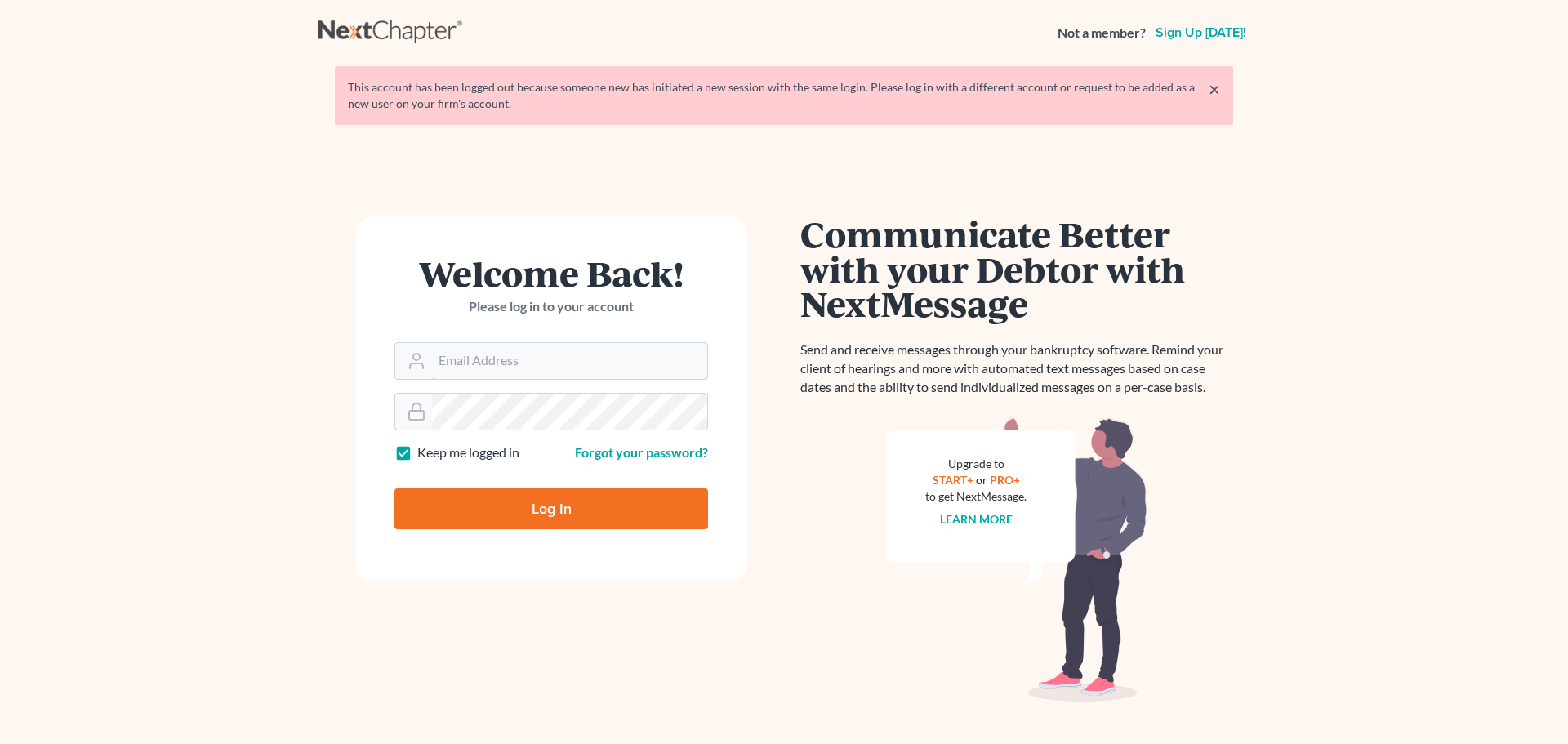
type input "[PERSON_NAME][EMAIL_ADDRESS][DOMAIN_NAME]"
click at [490, 516] on input "Log In" at bounding box center [551, 508] width 314 height 40
type input "Thinking..."
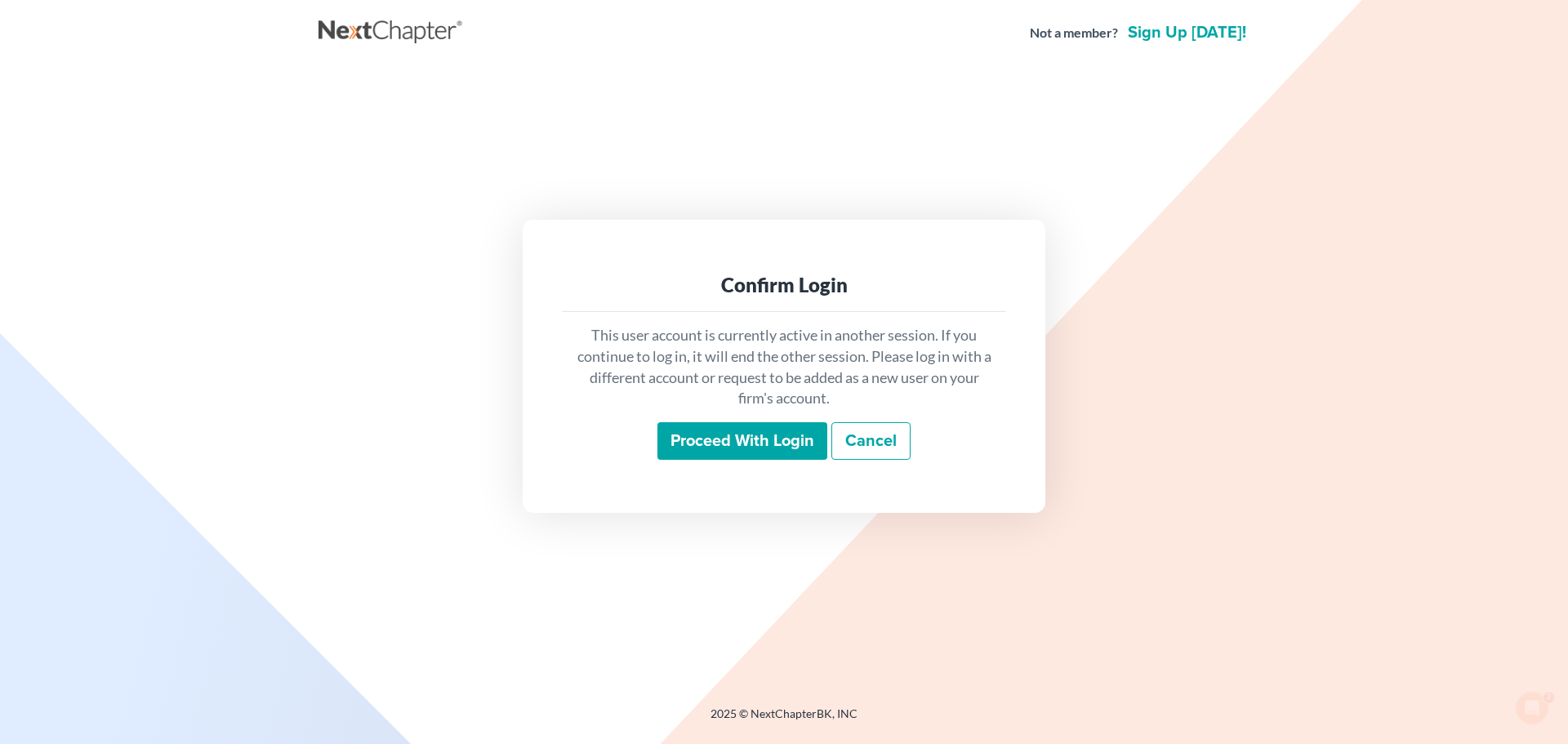
click at [789, 449] on input "Proceed with login" at bounding box center [743, 441] width 170 height 38
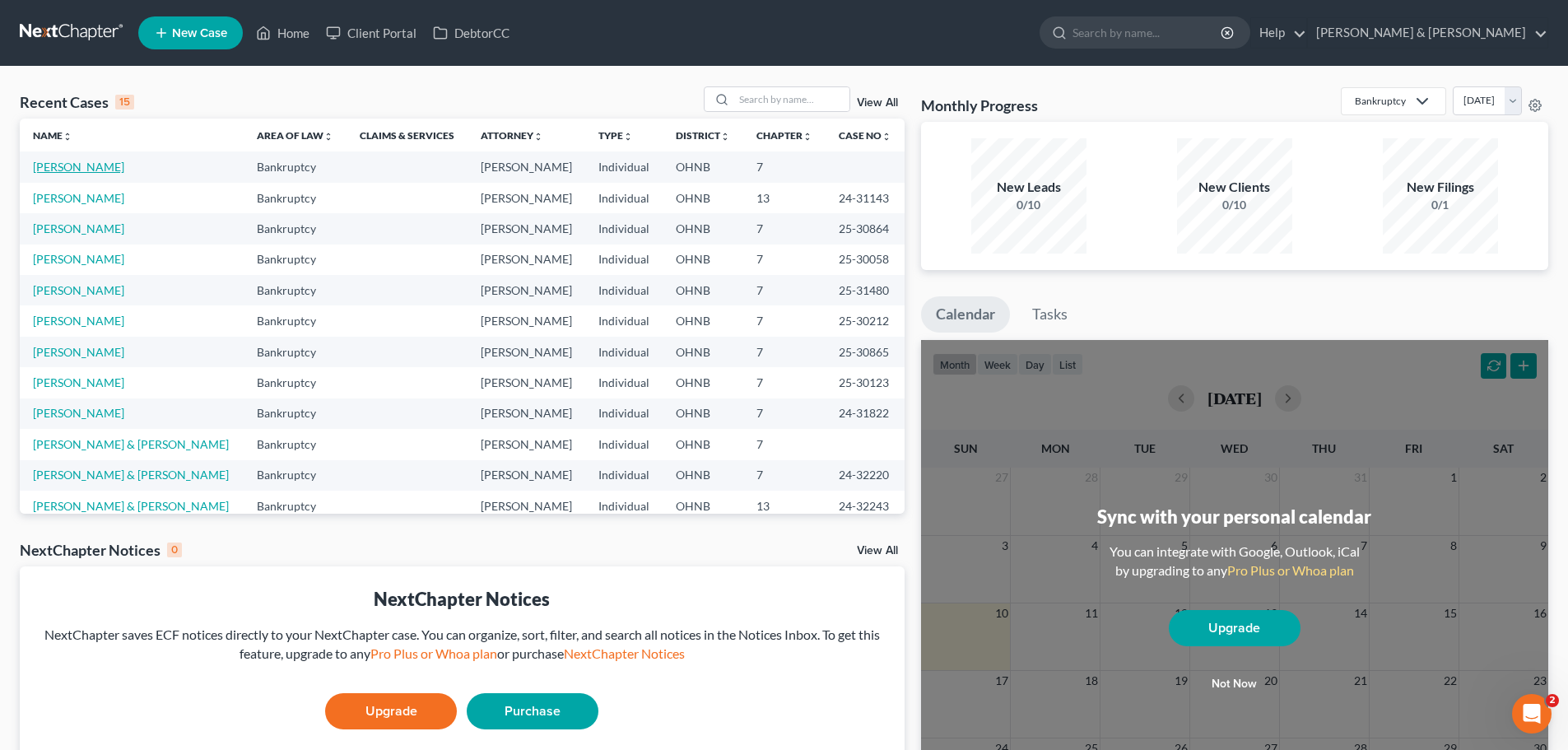
click at [61, 166] on link "Martin, Jerry" at bounding box center [79, 166] width 92 height 14
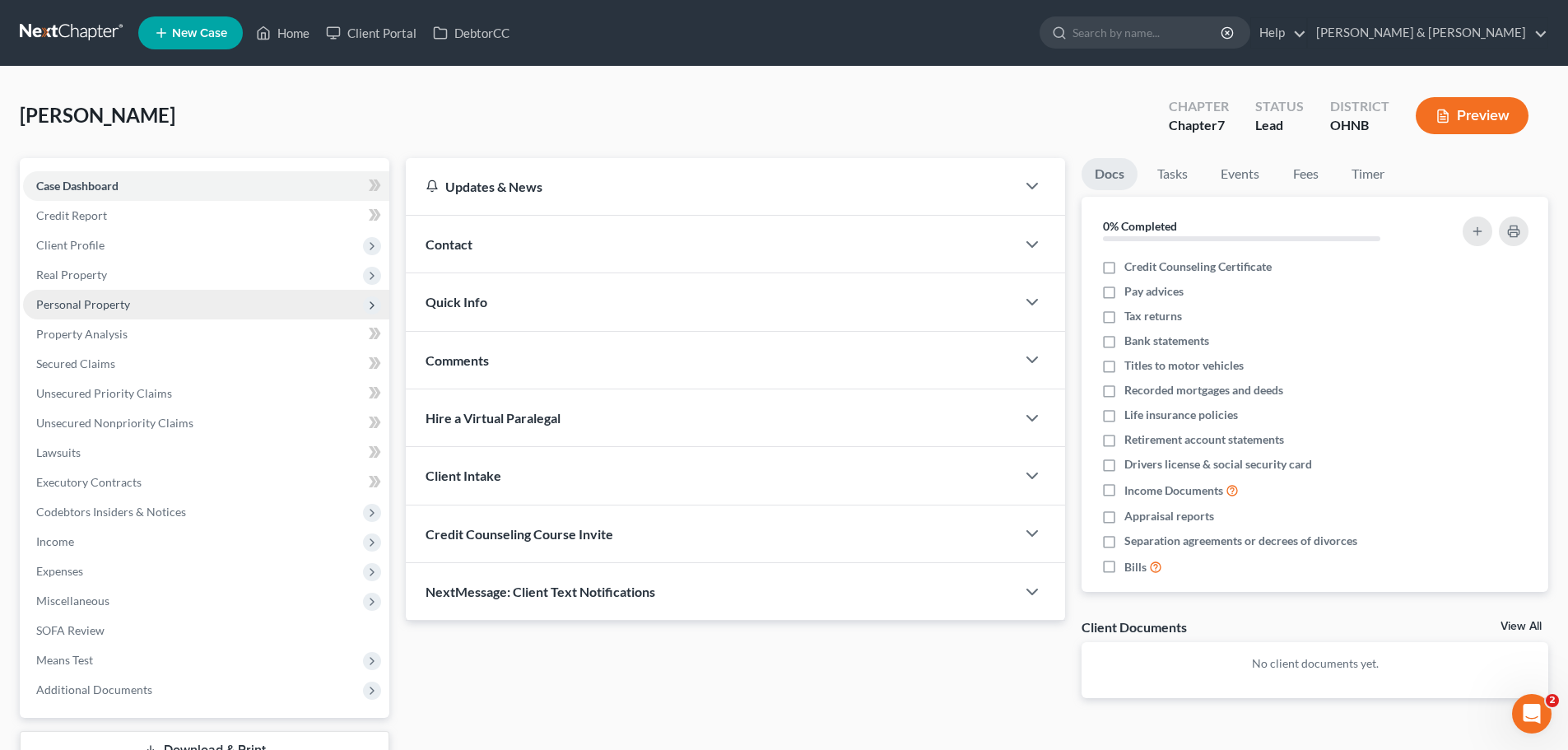
click at [76, 303] on span "Personal Property" at bounding box center [83, 304] width 93 height 14
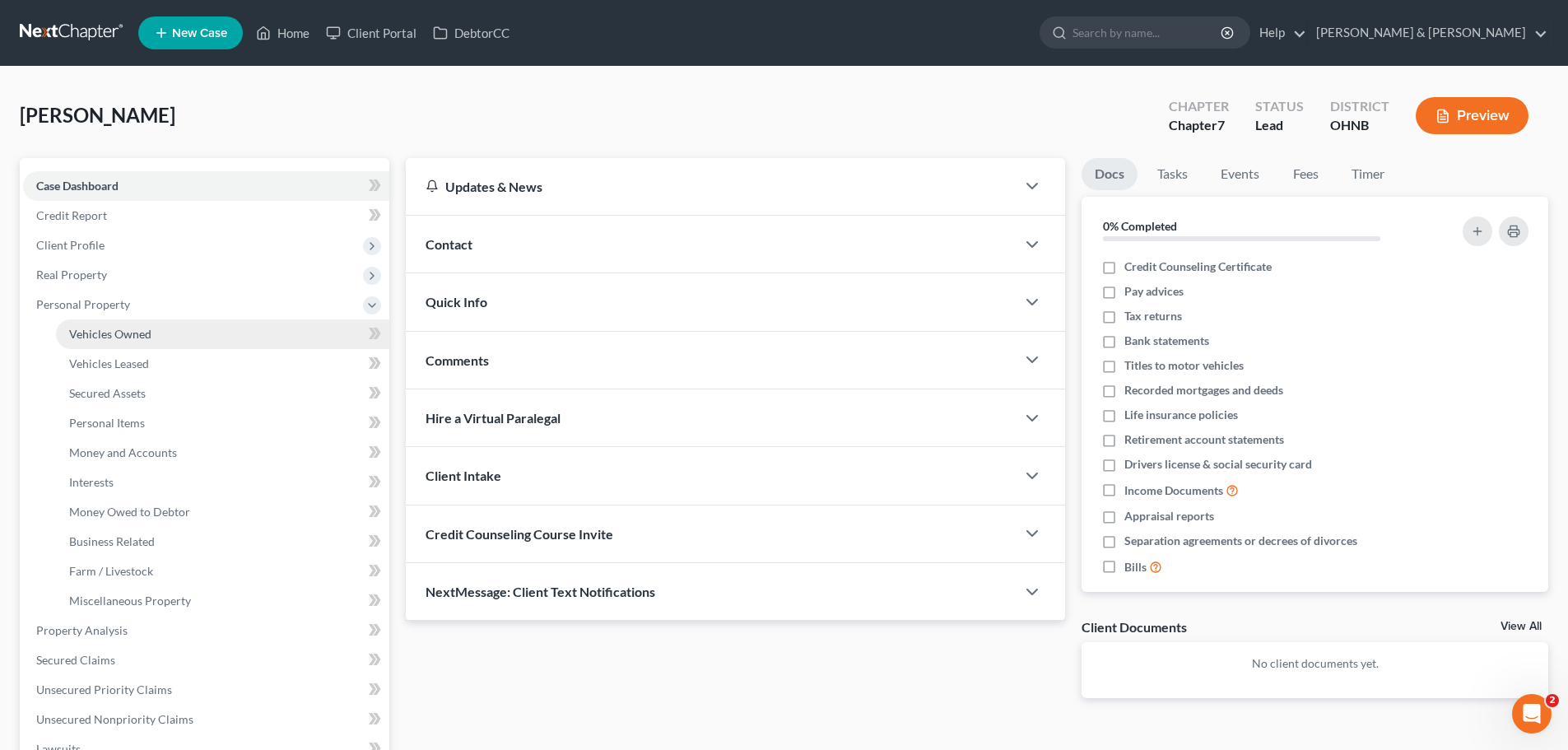
click at [91, 341] on link "Vehicles Owned" at bounding box center [223, 334] width 333 height 30
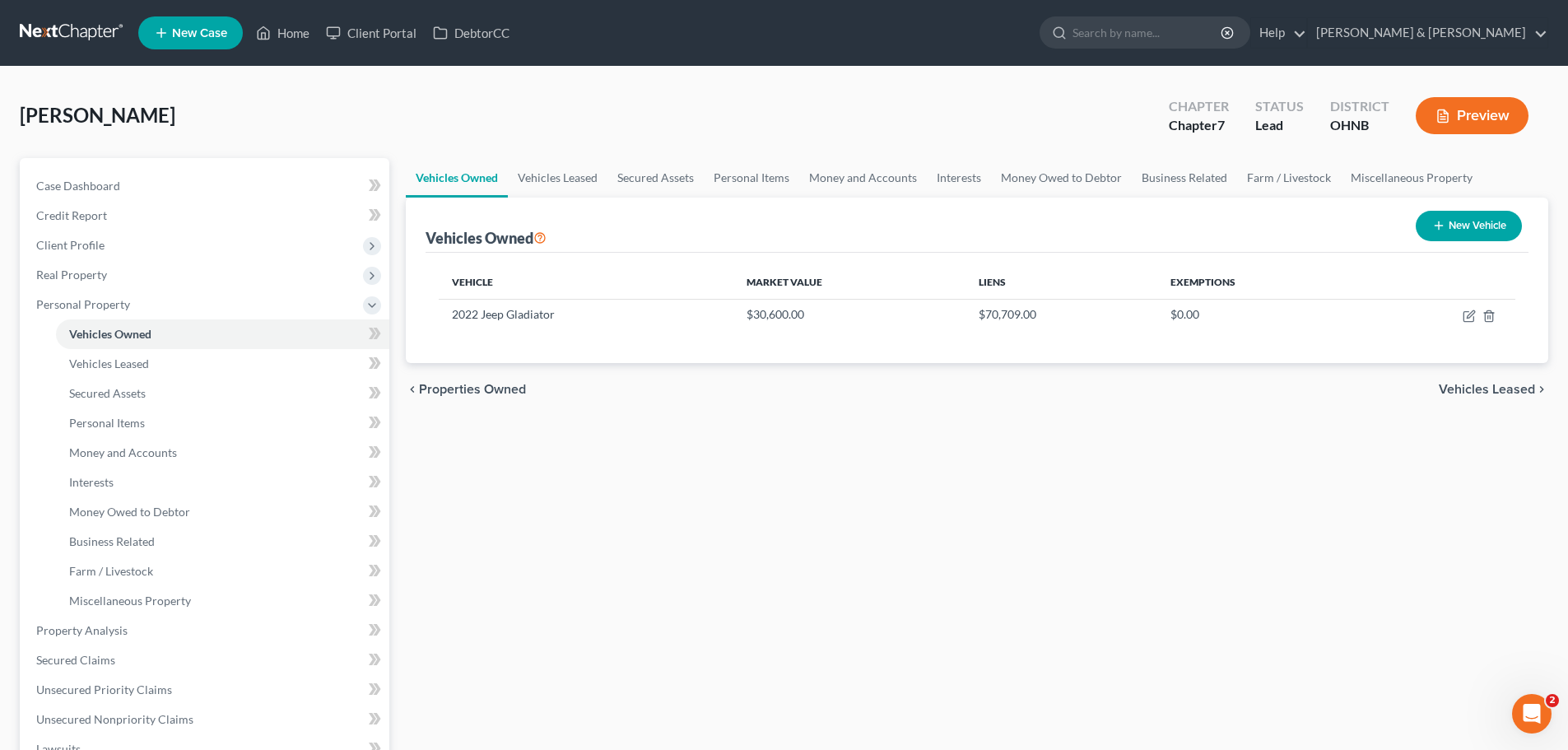
click at [1452, 223] on button "New Vehicle" at bounding box center [1469, 226] width 106 height 31
select select "0"
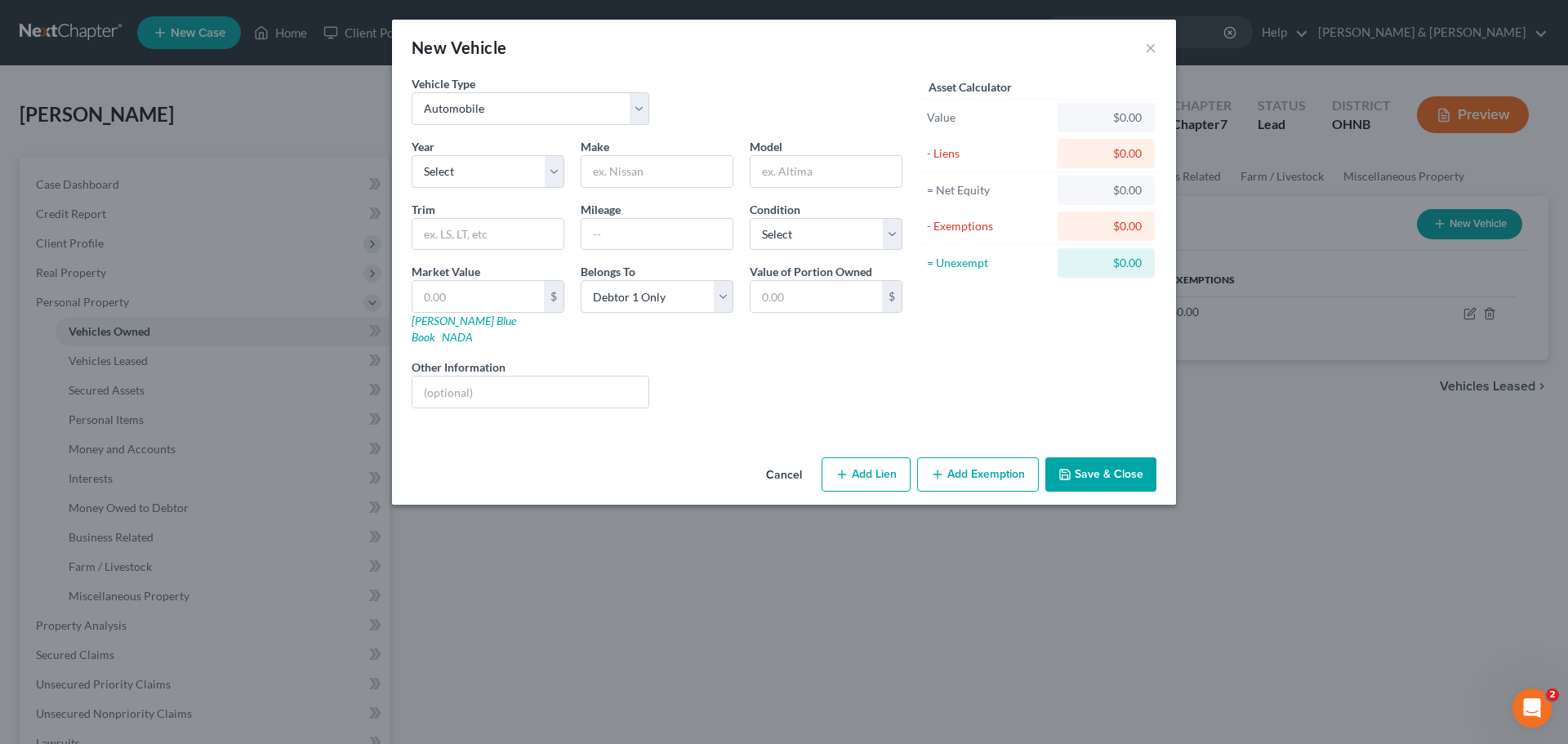
click at [969, 458] on button "Add Exemption" at bounding box center [978, 474] width 121 height 35
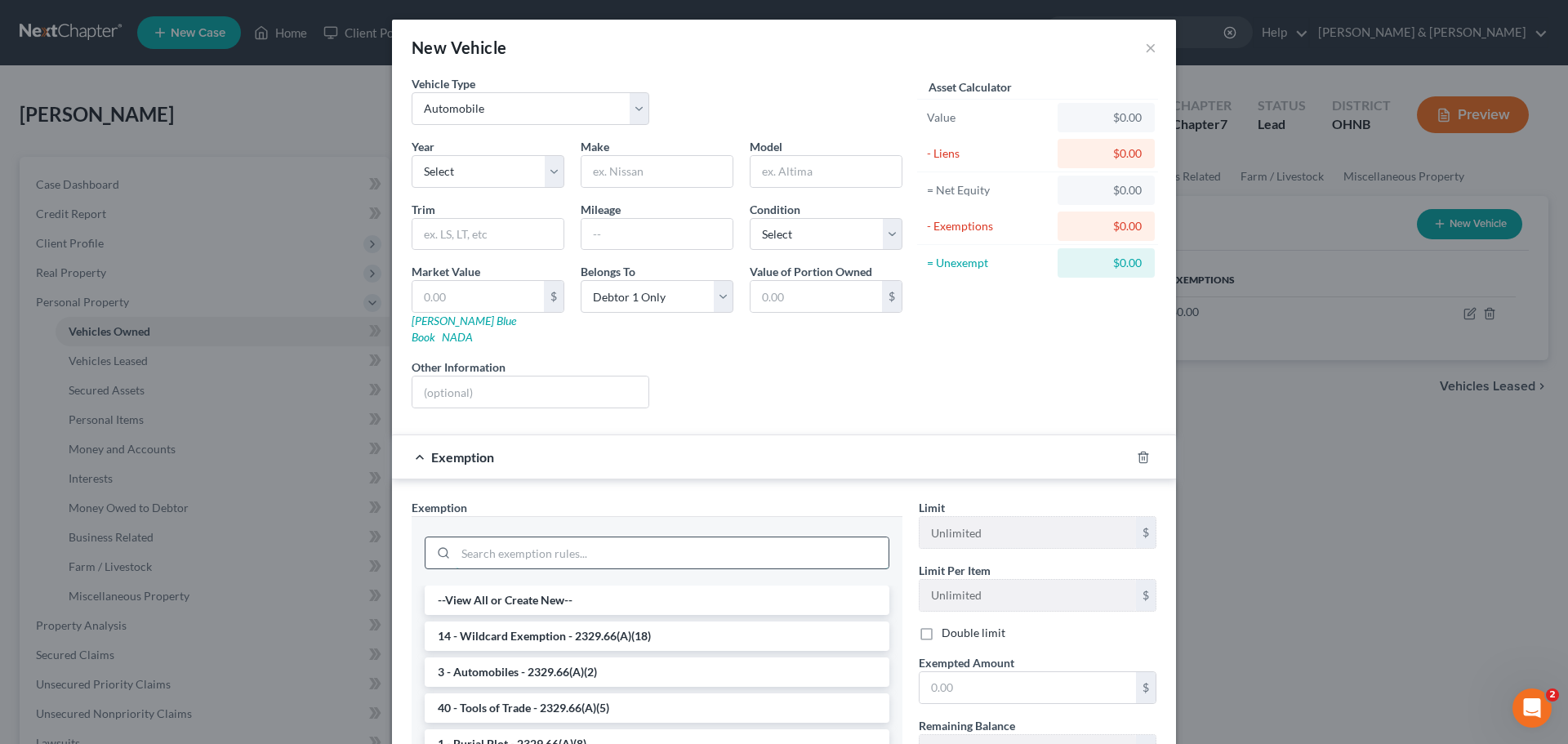
click at [599, 538] on input "search" at bounding box center [673, 553] width 433 height 31
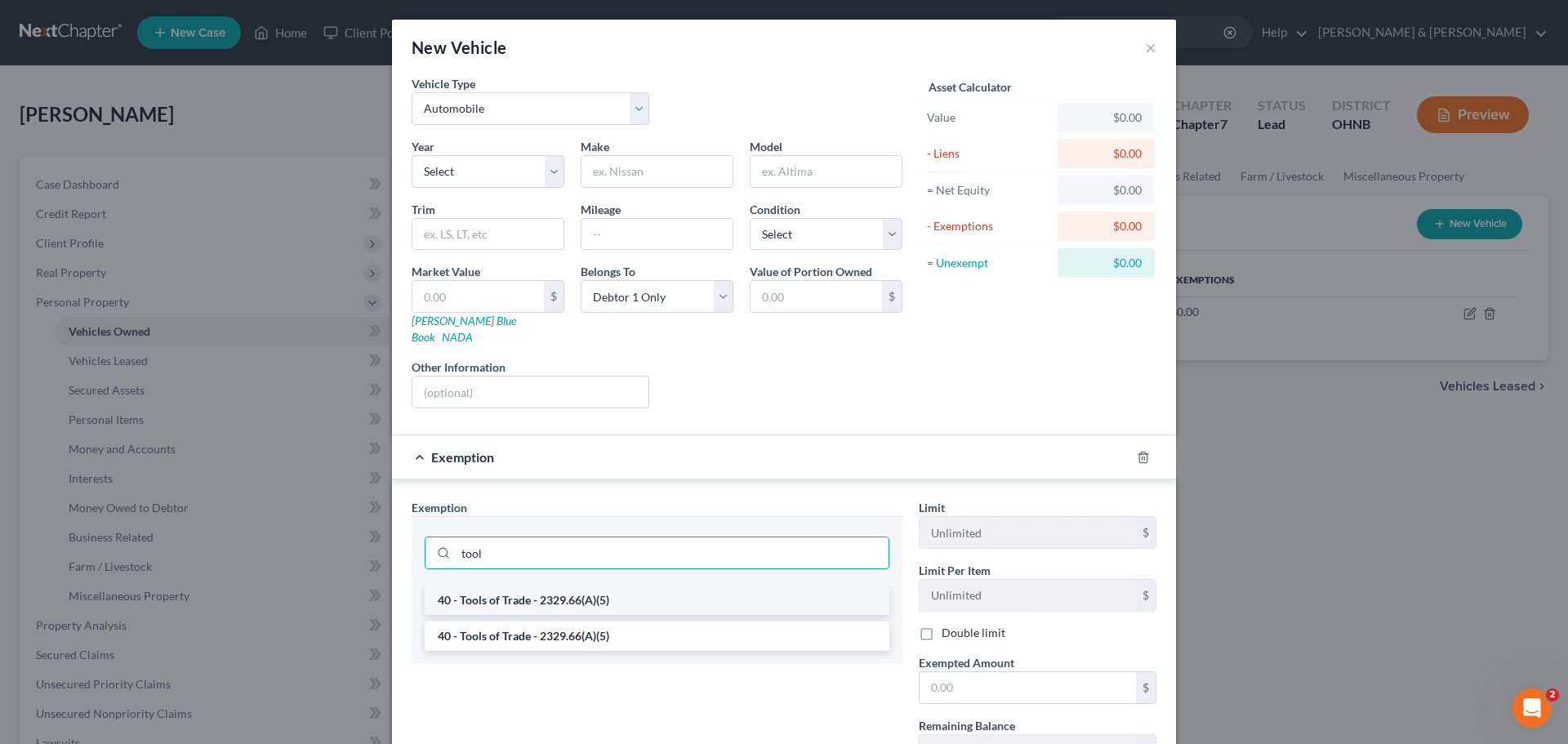
type input "tool"
click at [584, 586] on li "40 - Tools of Trade - 2329.66(A)(5)" at bounding box center [657, 600] width 464 height 29
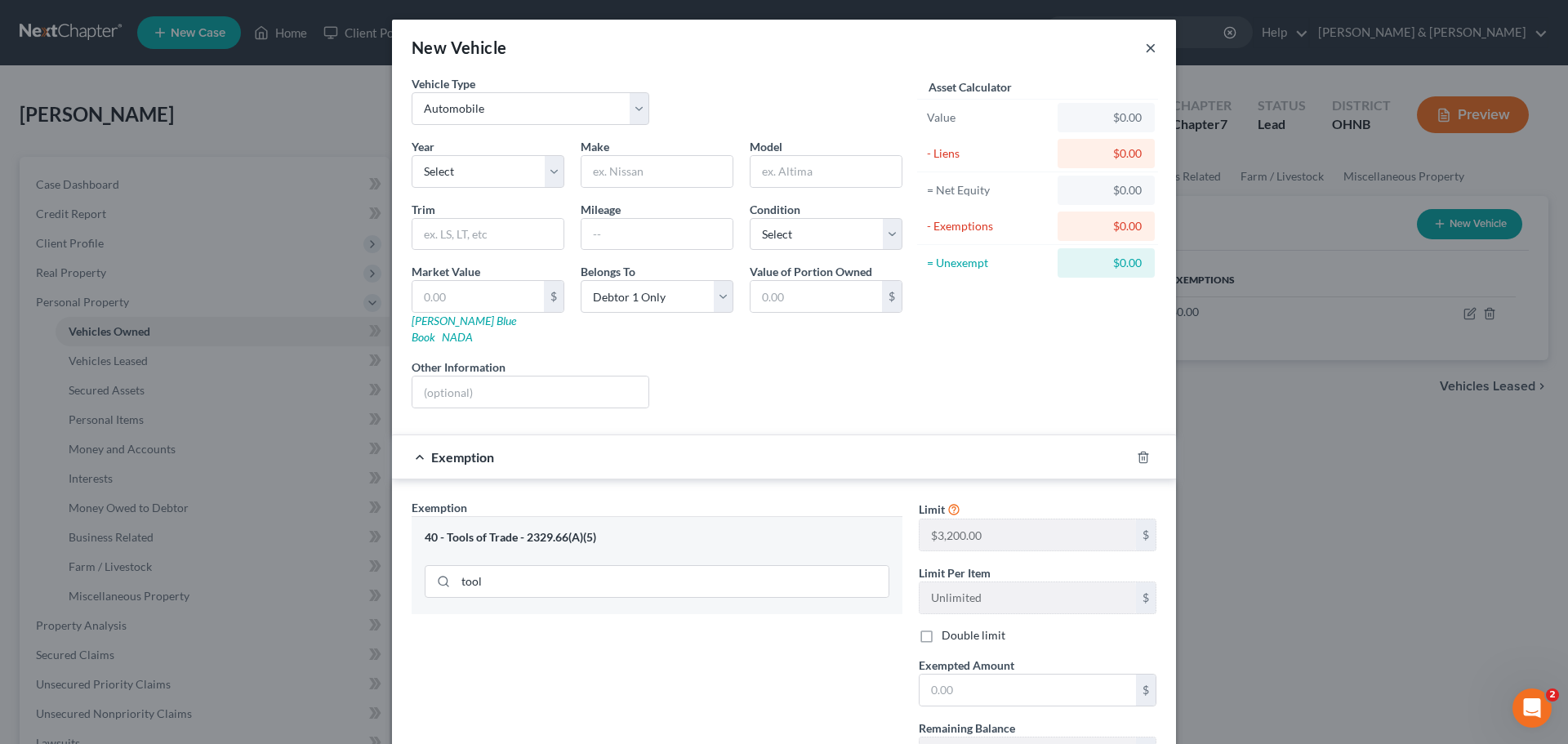
drag, startPoint x: 1140, startPoint y: 53, endPoint x: 877, endPoint y: 45, distance: 263.1
click at [1145, 52] on button "×" at bounding box center [1151, 47] width 12 height 19
